Goal: Task Accomplishment & Management: Manage account settings

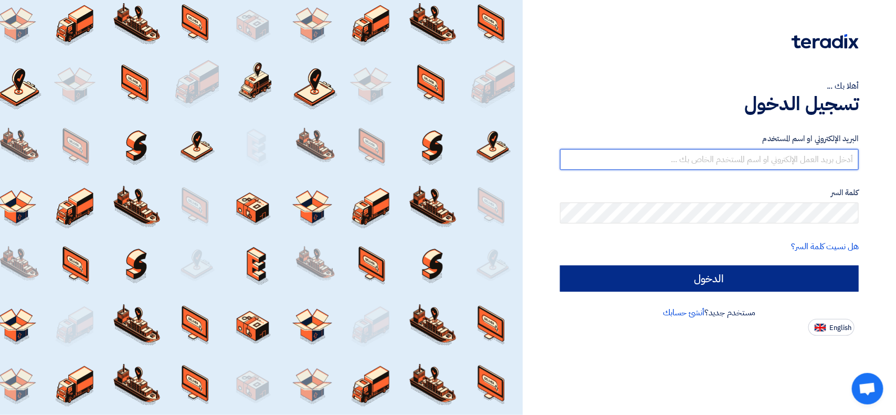
type input "[EMAIL_ADDRESS][DOMAIN_NAME]"
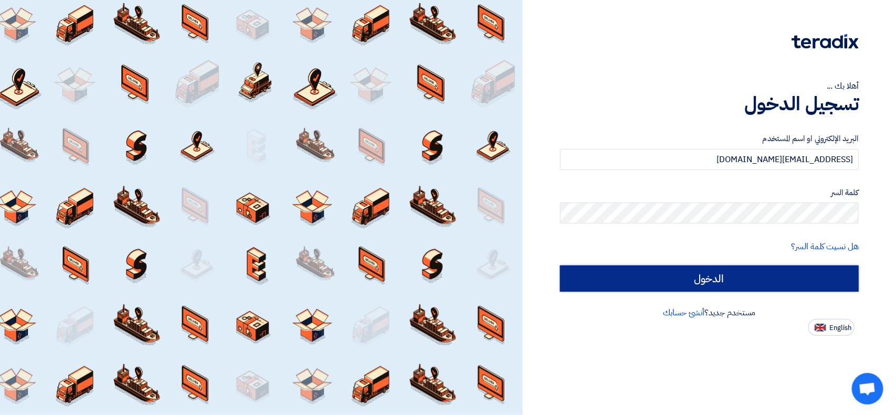
click at [726, 277] on input "الدخول" at bounding box center [709, 279] width 299 height 26
type input "Sign in"
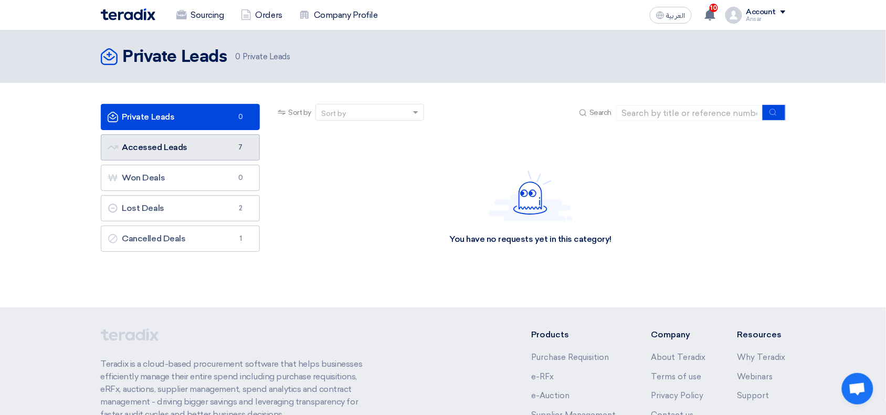
click at [208, 142] on link "Accessed Leads Accessed Leads 7" at bounding box center [181, 147] width 160 height 26
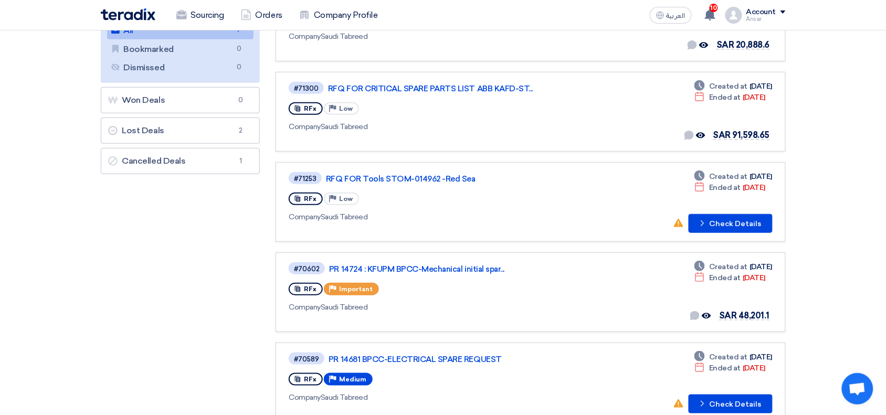
scroll to position [149, 0]
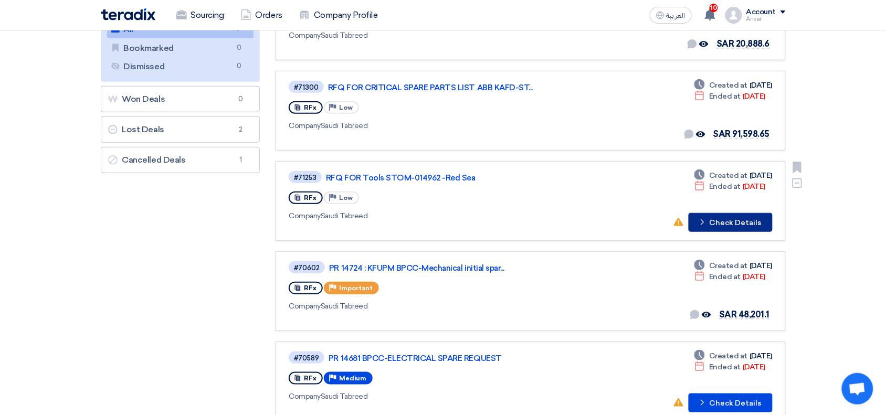
click at [748, 213] on button "Check details Check Details" at bounding box center [731, 222] width 84 height 19
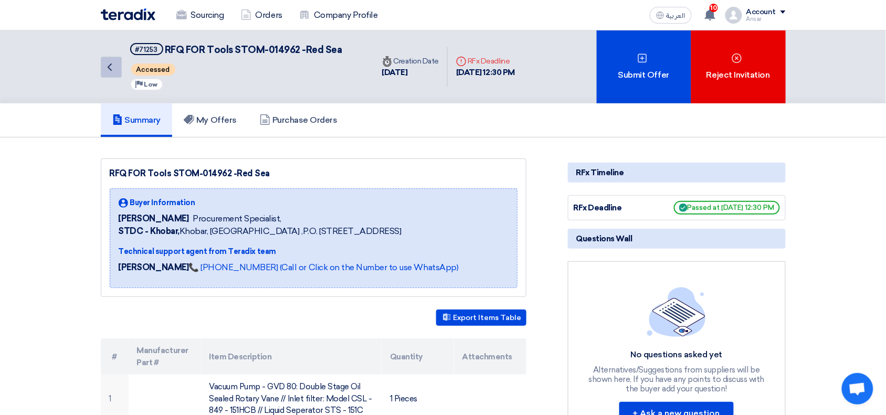
click at [107, 65] on icon "Back" at bounding box center [109, 67] width 13 height 13
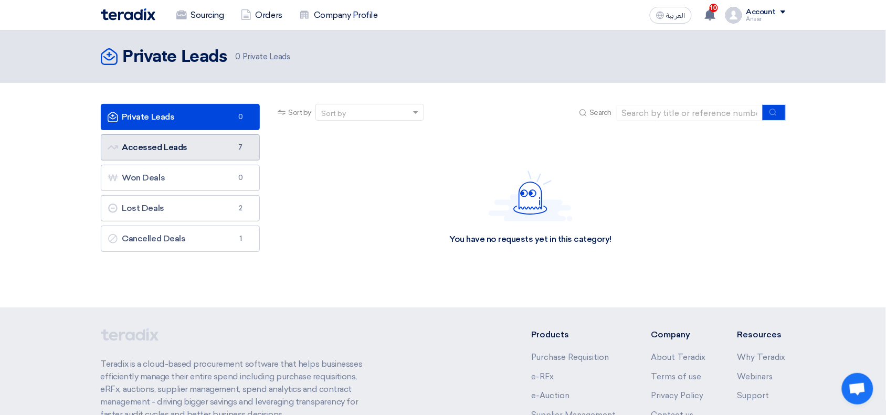
click at [141, 145] on link "Accessed Leads Accessed Leads 7" at bounding box center [181, 147] width 160 height 26
